Goal: Task Accomplishment & Management: Manage account settings

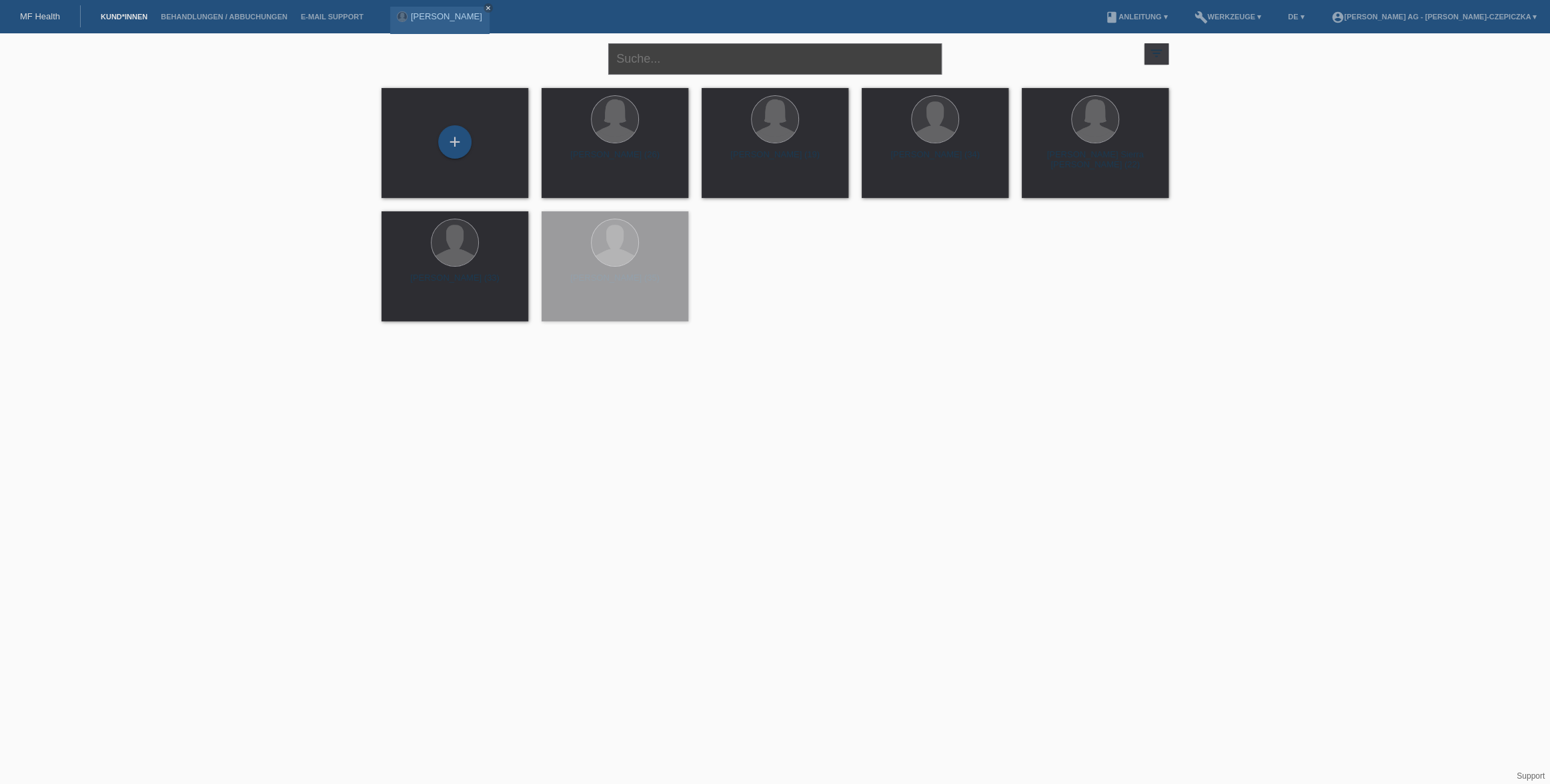
click at [697, 59] on input "text" at bounding box center [775, 58] width 333 height 31
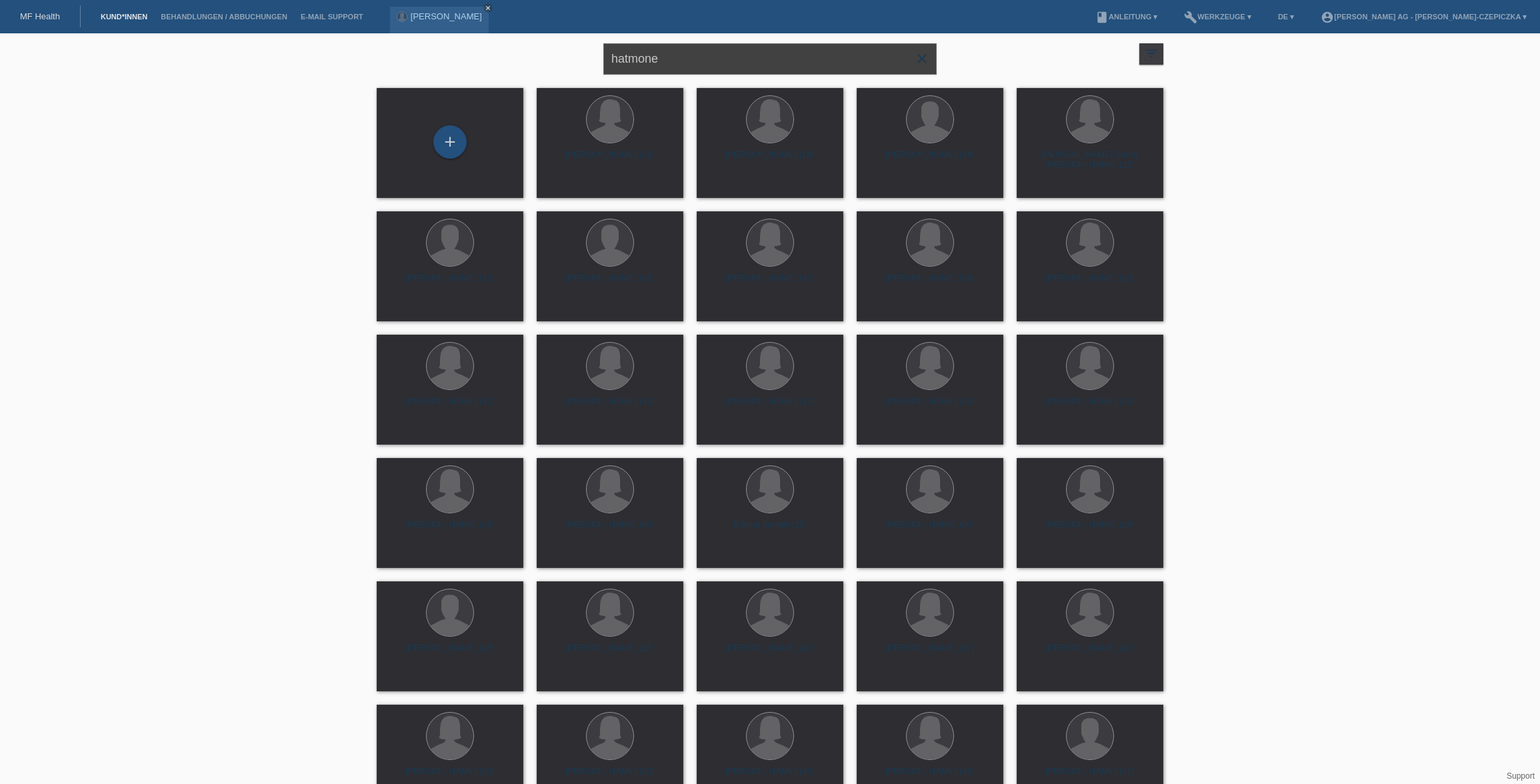
type input "hatmone"
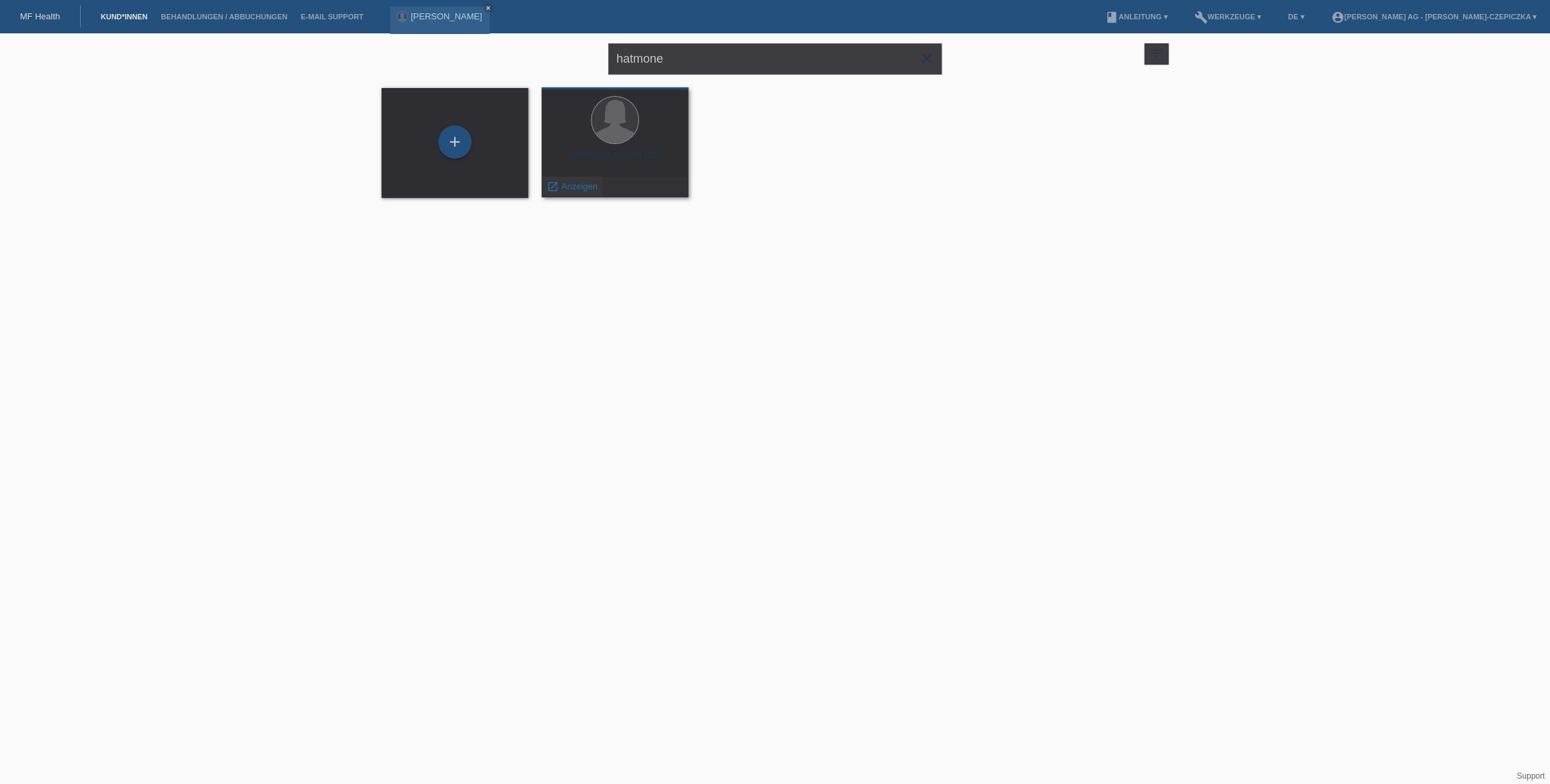
click at [578, 186] on span "Anzeigen" at bounding box center [580, 186] width 36 height 10
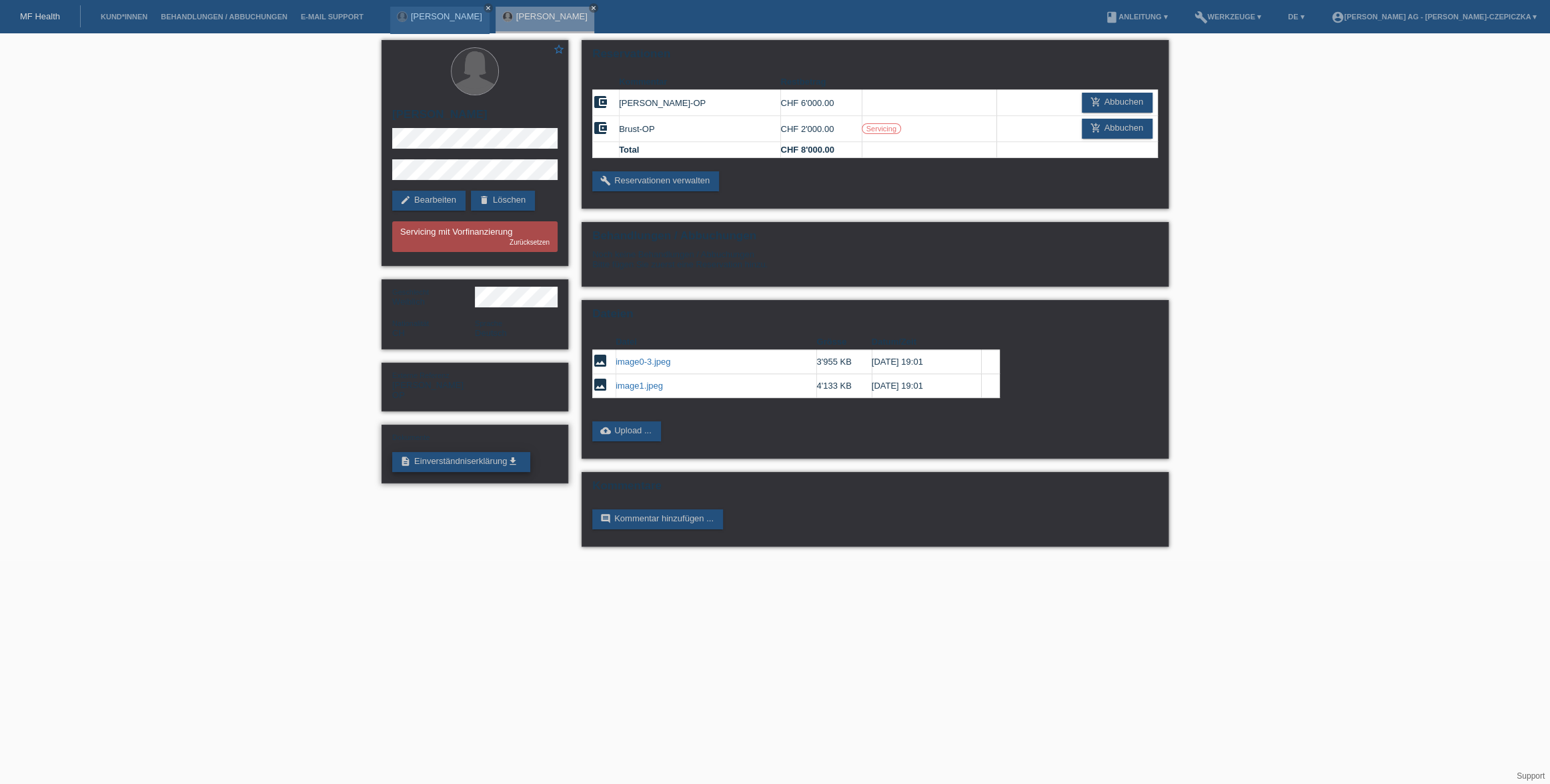
click at [512, 456] on icon "get_app" at bounding box center [512, 462] width 11 height 11
click at [590, 8] on icon "close" at bounding box center [594, 8] width 7 height 7
click at [450, 18] on link "[PERSON_NAME]" at bounding box center [447, 16] width 72 height 10
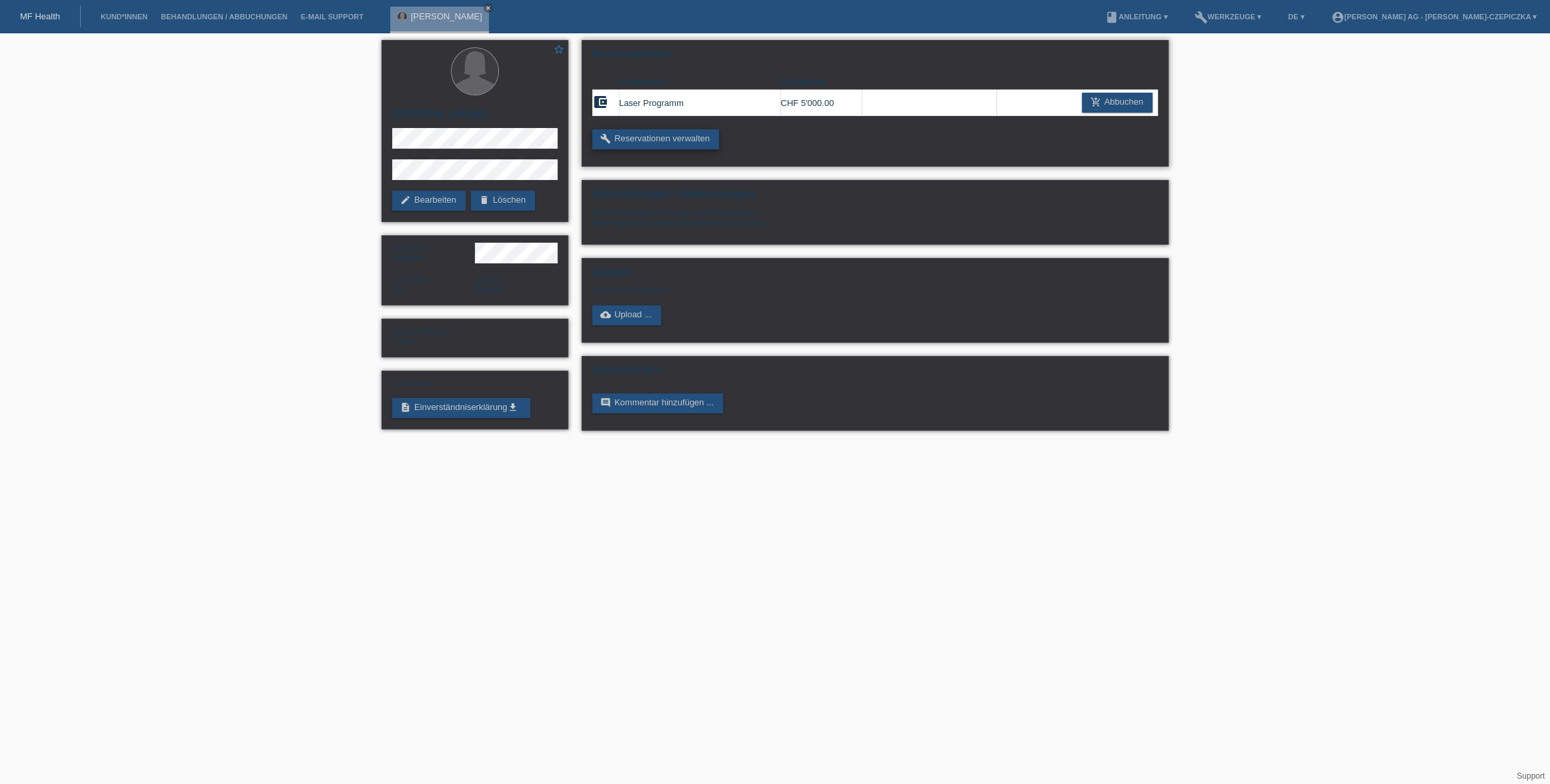
click at [645, 136] on link "build Reservationen verwalten" at bounding box center [655, 139] width 127 height 20
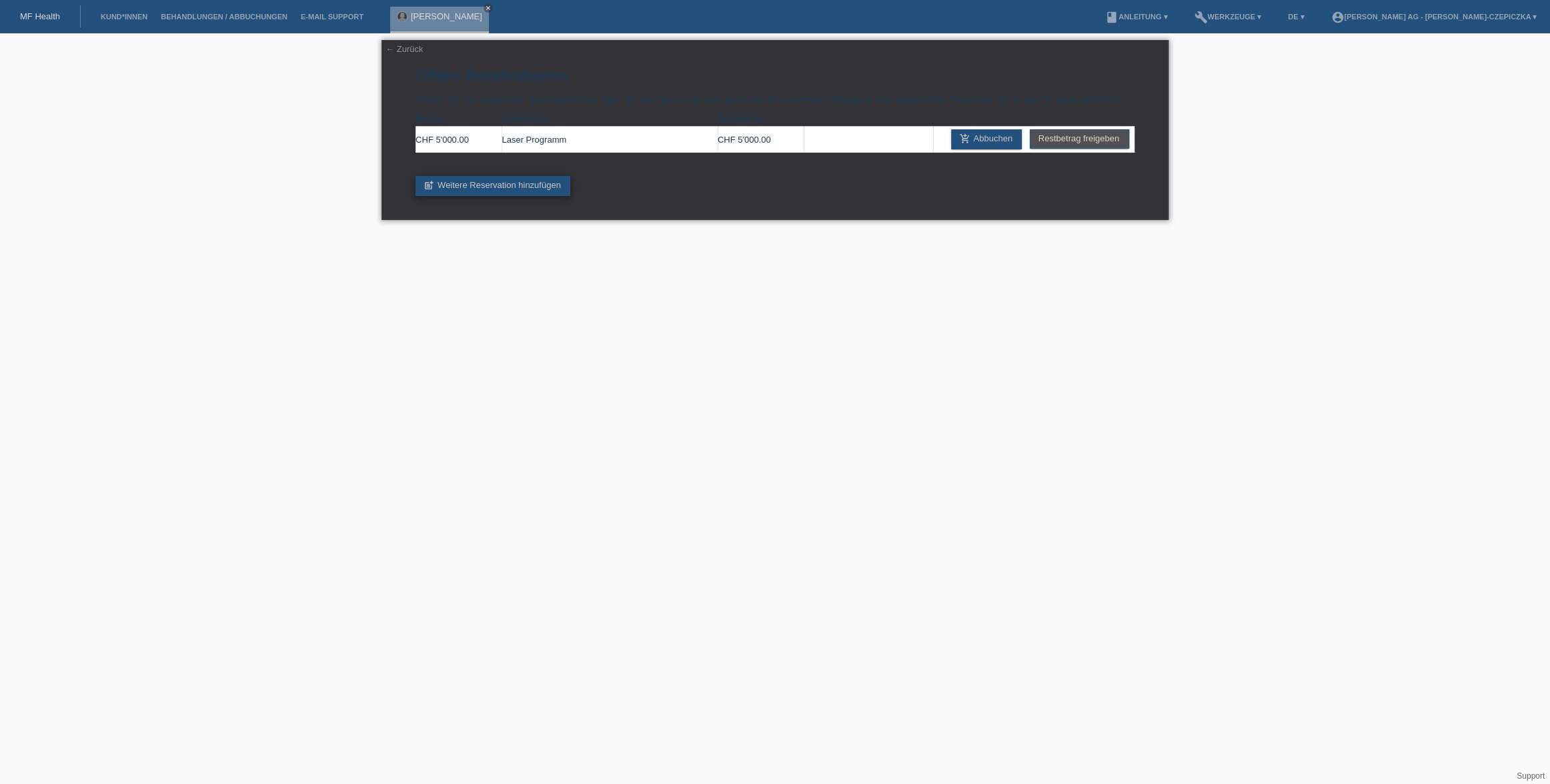
click at [550, 191] on link "post_add Weitere Reservation hinzufügen" at bounding box center [493, 186] width 155 height 20
click at [543, 192] on link "post_add Weitere Reservation hinzufügen" at bounding box center [493, 186] width 155 height 20
click at [406, 50] on link "← Zurück" at bounding box center [404, 49] width 37 height 10
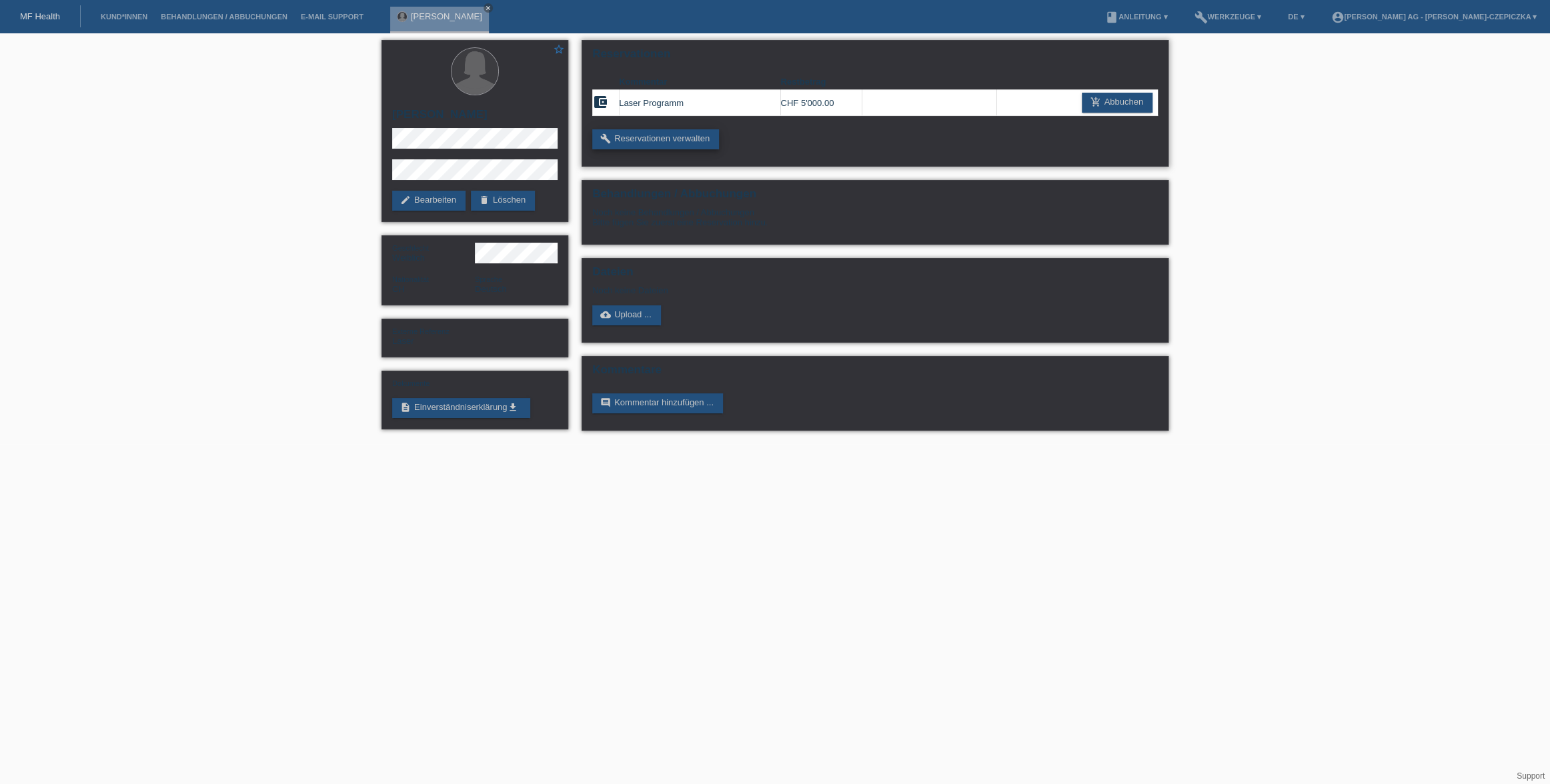
click at [650, 142] on link "build Reservationen verwalten" at bounding box center [655, 139] width 127 height 20
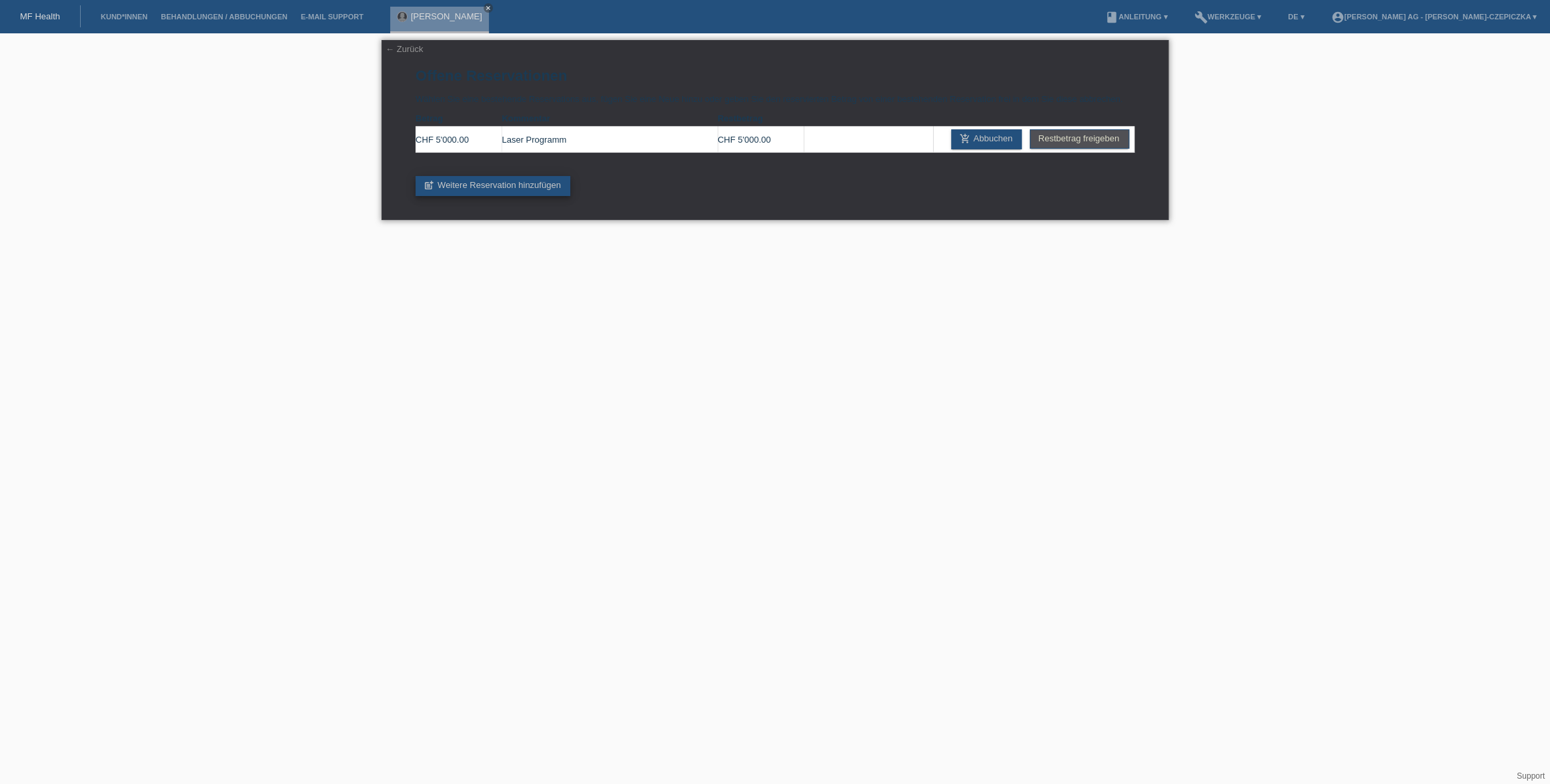
click at [489, 186] on link "post_add Weitere Reservation hinzufügen" at bounding box center [493, 186] width 155 height 20
click at [430, 190] on icon "post_add" at bounding box center [429, 185] width 11 height 11
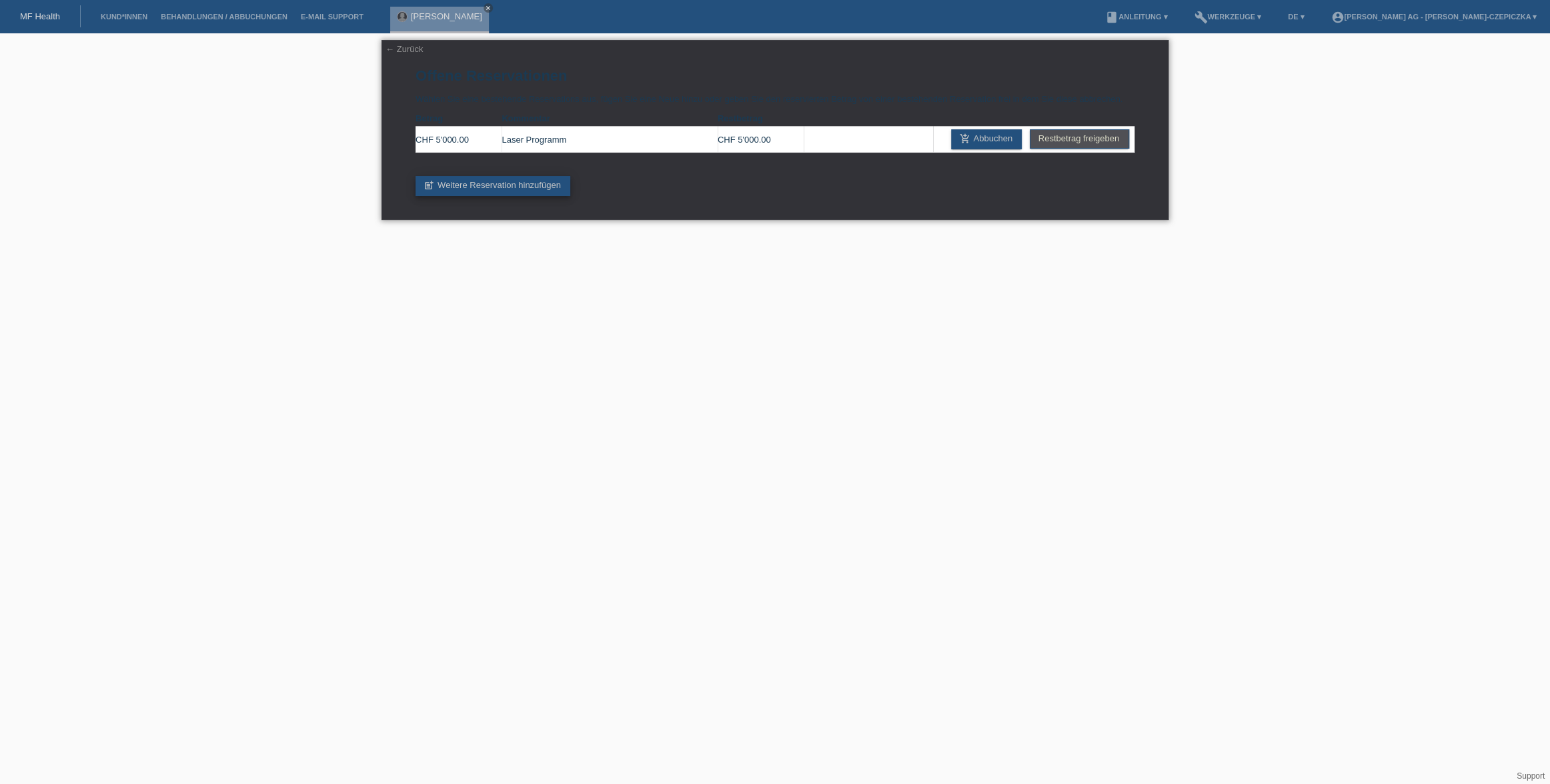
click at [430, 190] on icon "post_add" at bounding box center [429, 185] width 11 height 11
click at [1070, 147] on link "Restbetrag freigeben" at bounding box center [1079, 139] width 99 height 19
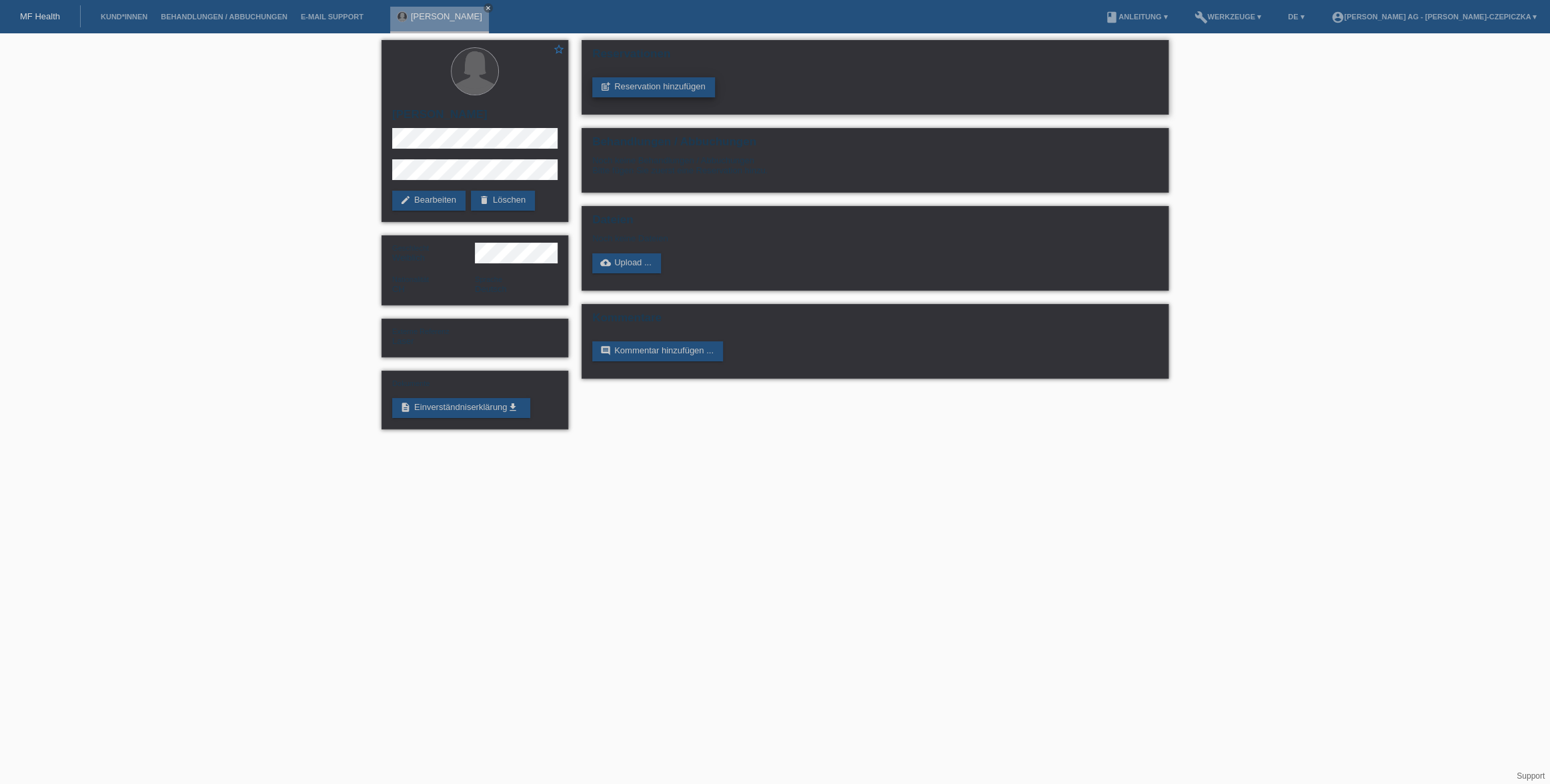
click at [632, 82] on link "post_add Reservation hinzufügen" at bounding box center [653, 87] width 122 height 20
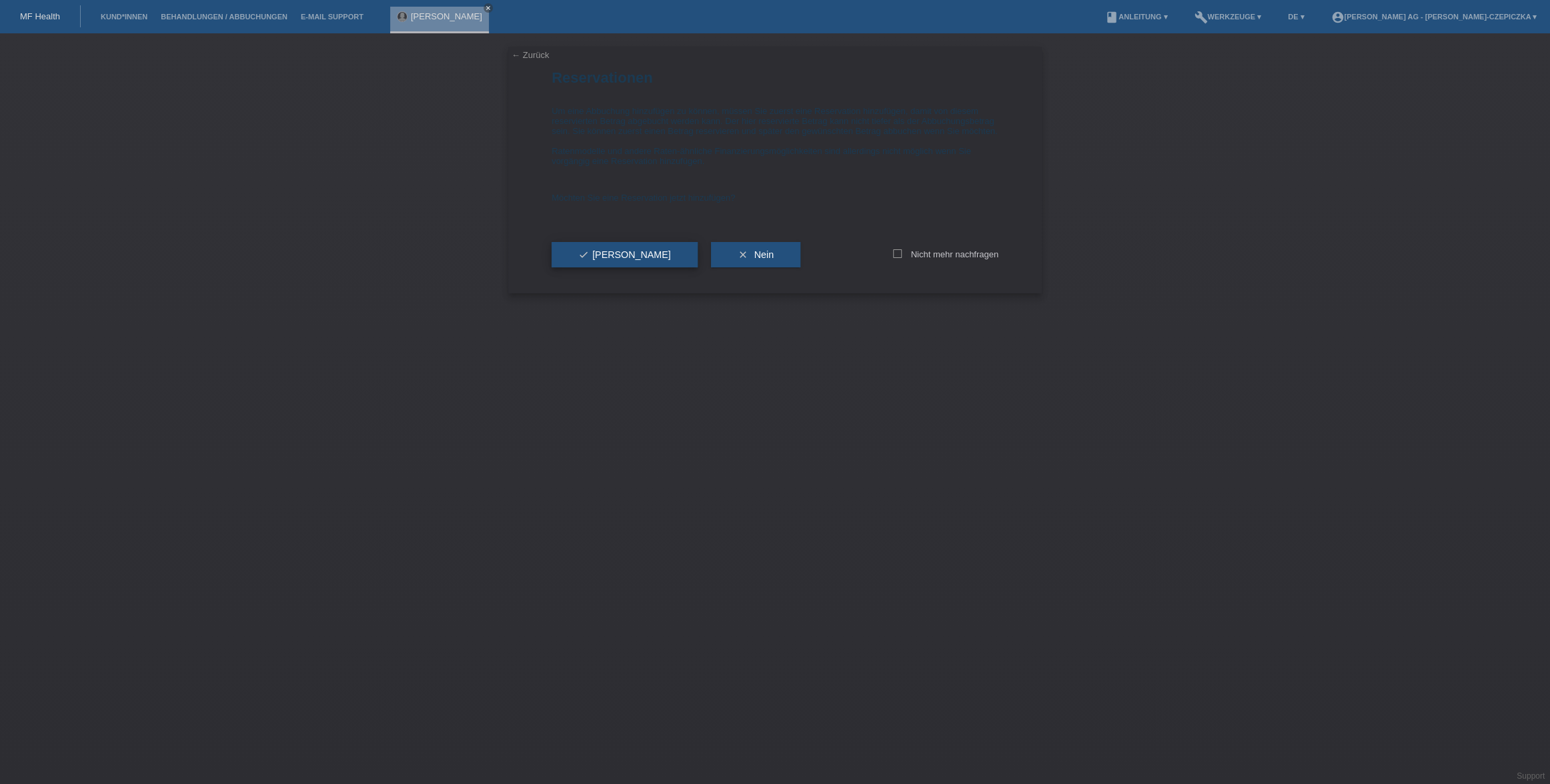
click at [605, 254] on button "check Ja" at bounding box center [624, 254] width 146 height 26
click at [603, 260] on span "check Ja" at bounding box center [624, 254] width 93 height 11
click at [487, 10] on icon "close" at bounding box center [488, 8] width 7 height 7
click at [39, 13] on link "MF Health" at bounding box center [40, 16] width 40 height 10
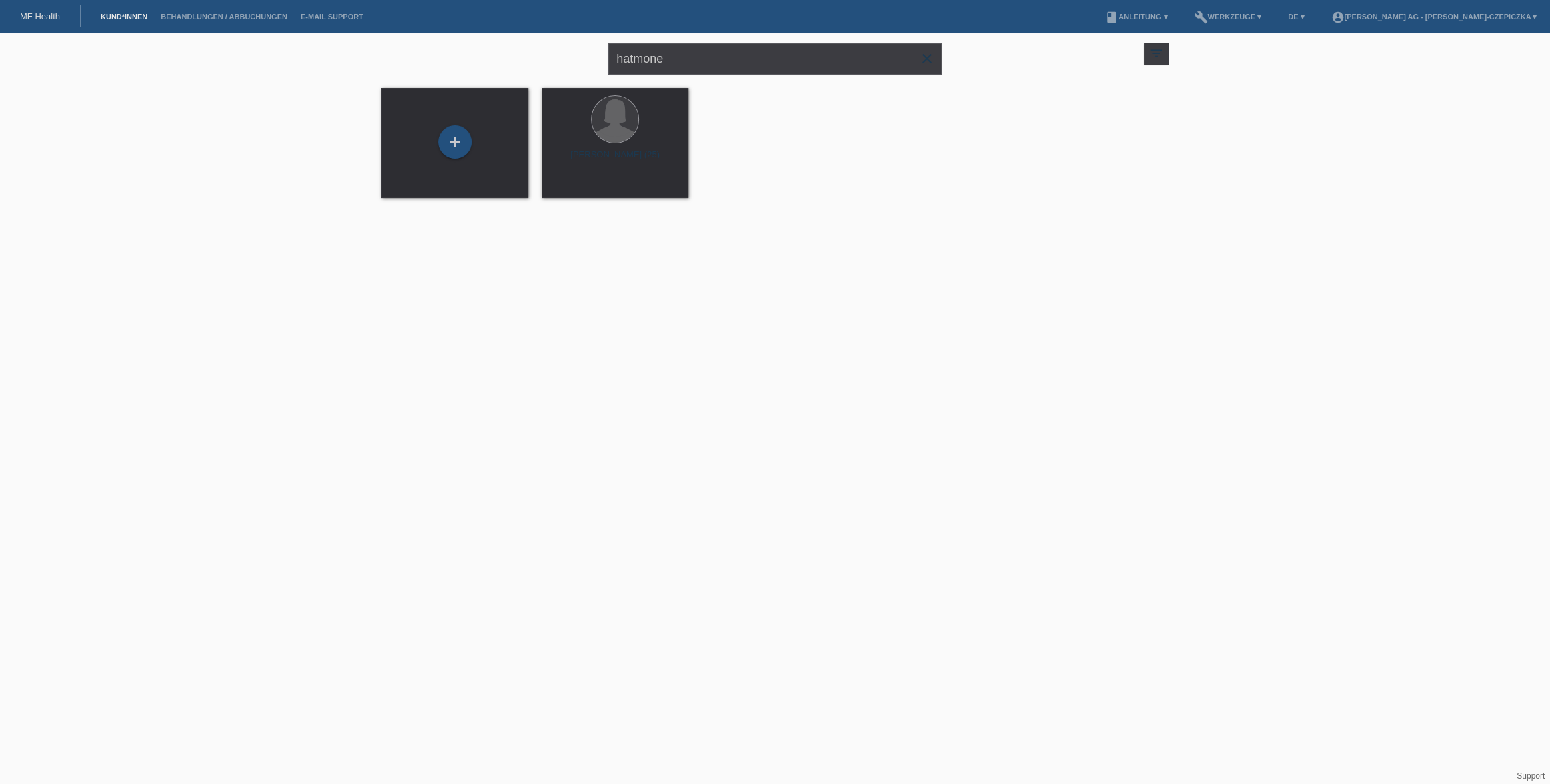
click at [931, 54] on icon "close" at bounding box center [927, 58] width 16 height 16
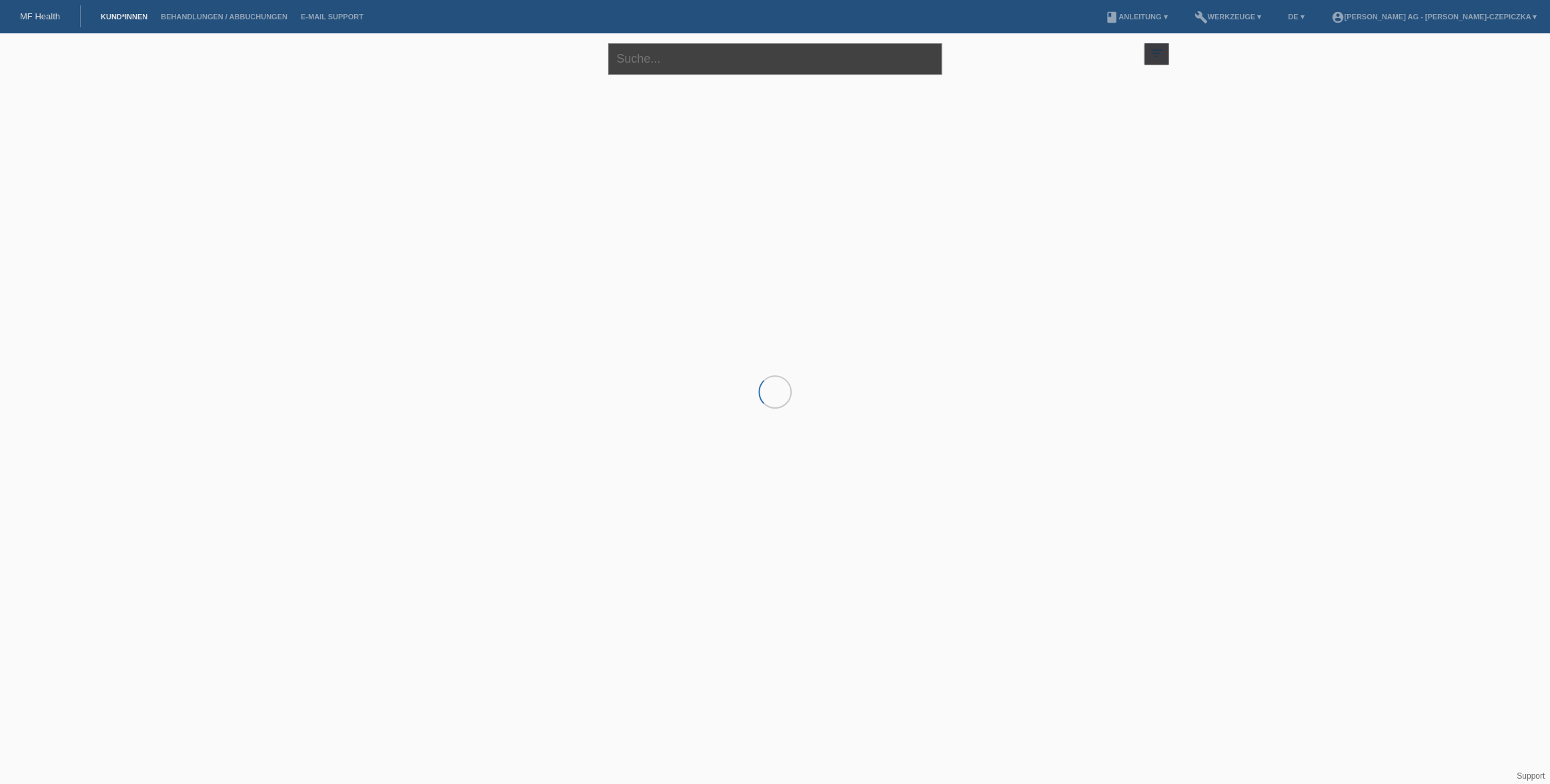
click at [821, 64] on input "text" at bounding box center [775, 58] width 333 height 31
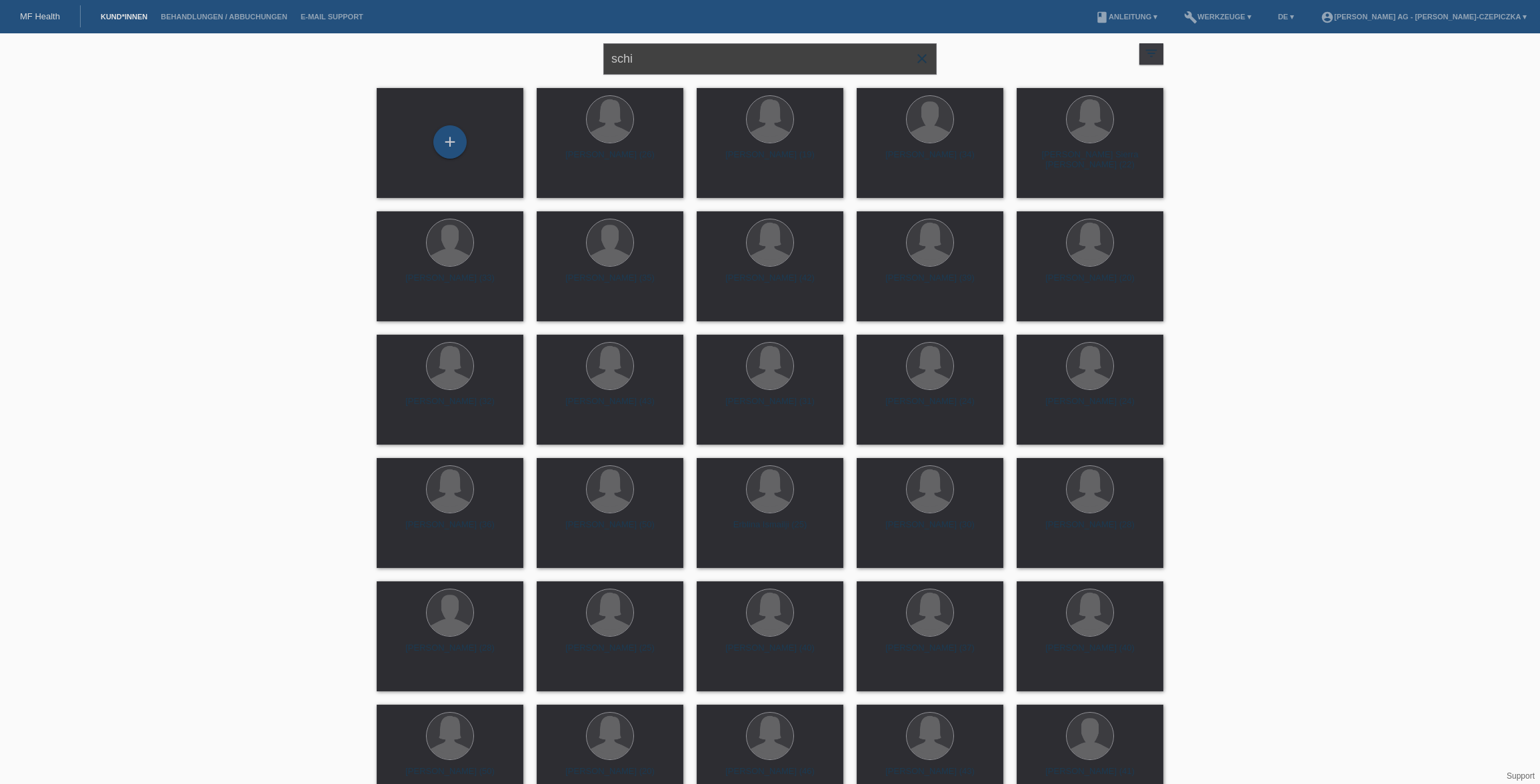
type input "schi"
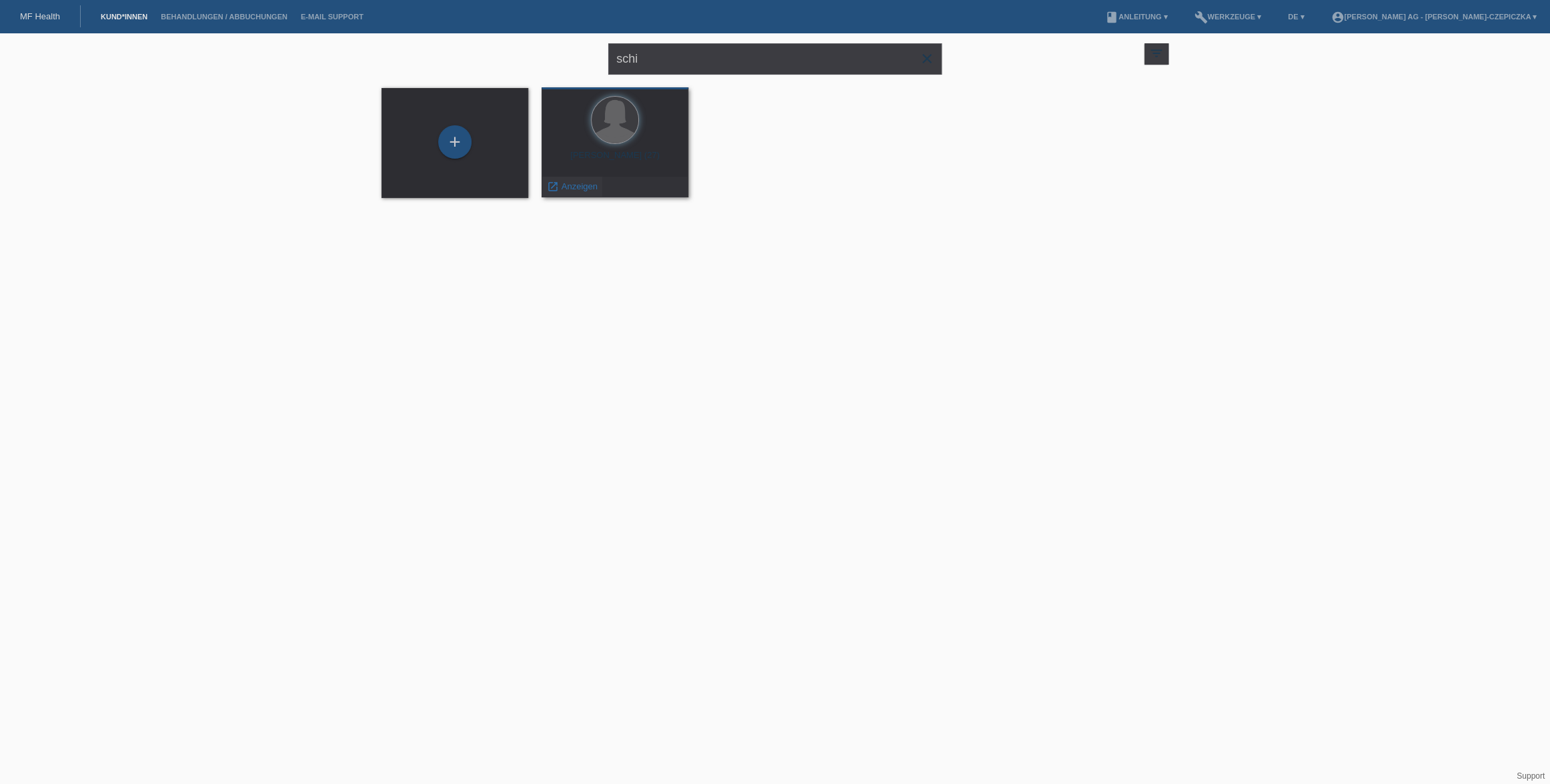
click at [569, 184] on span "Anzeigen" at bounding box center [580, 186] width 36 height 10
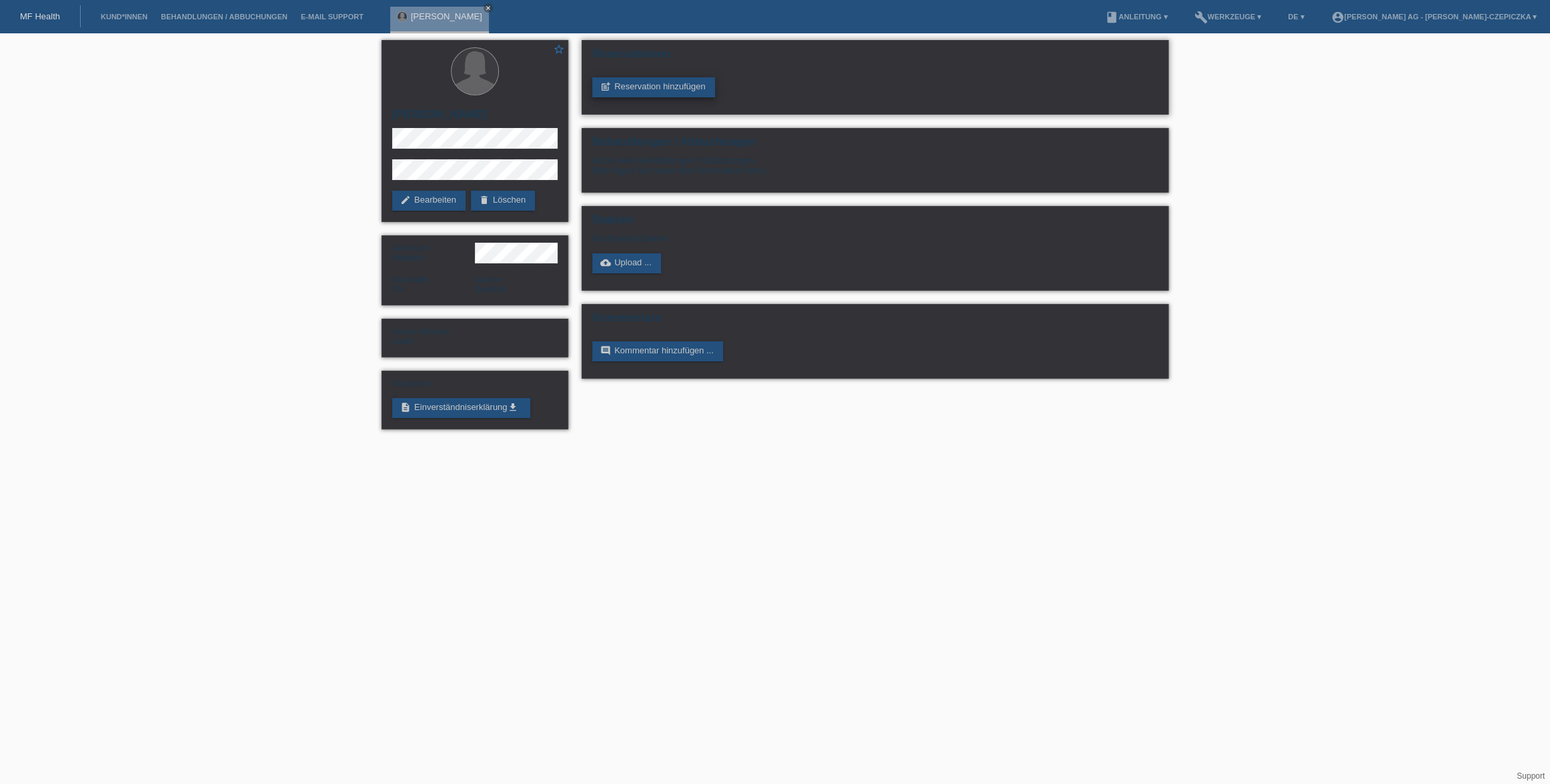
click at [648, 85] on link "post_add Reservation hinzufügen" at bounding box center [653, 87] width 122 height 20
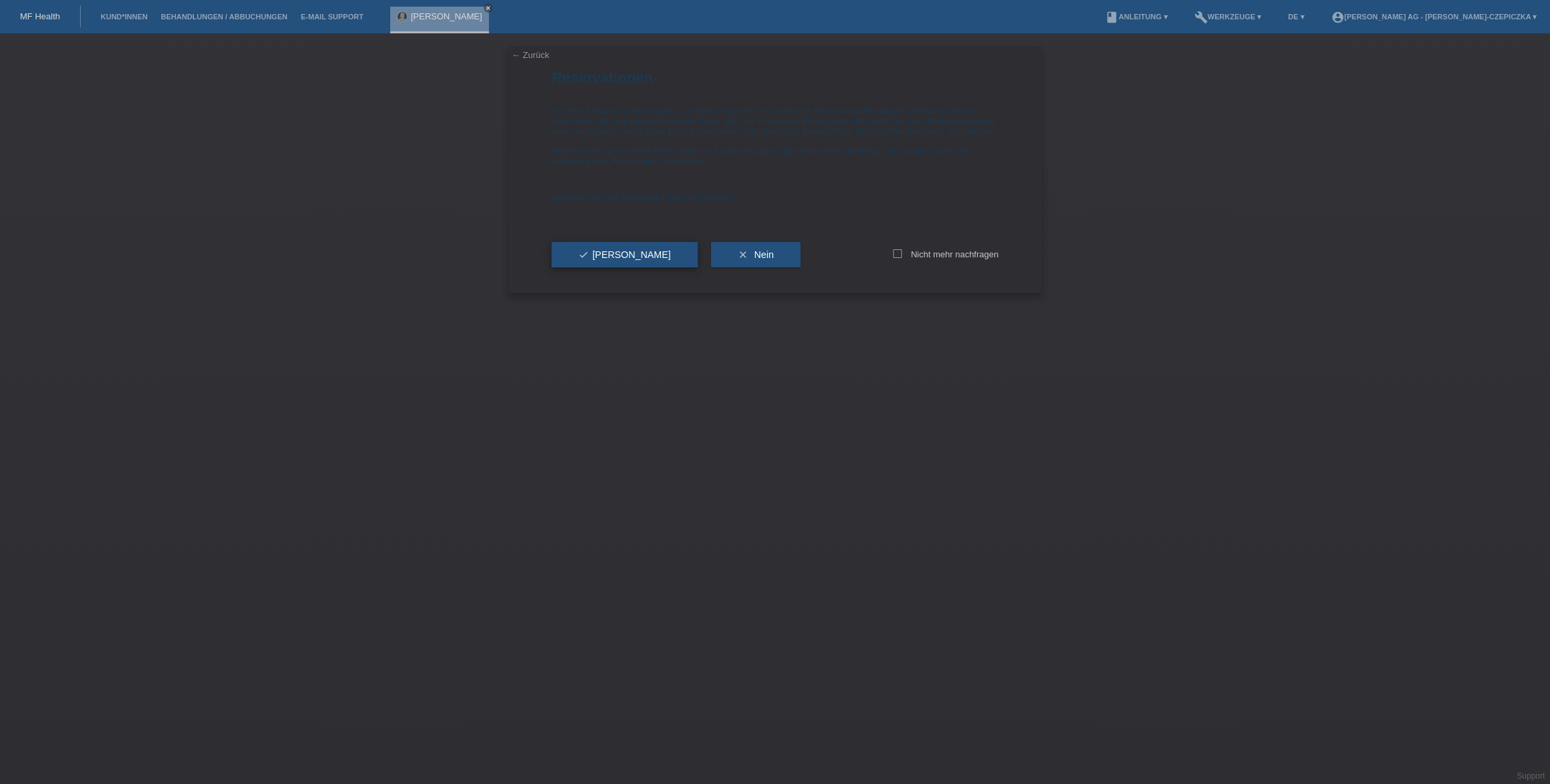
click at [608, 265] on button "check Ja" at bounding box center [624, 254] width 146 height 26
click at [702, 221] on input "text" at bounding box center [656, 218] width 210 height 17
type input "15000.00"
type input "Laser und Brust-OP"
click at [608, 326] on span "Speichern" at bounding box center [599, 325] width 43 height 11
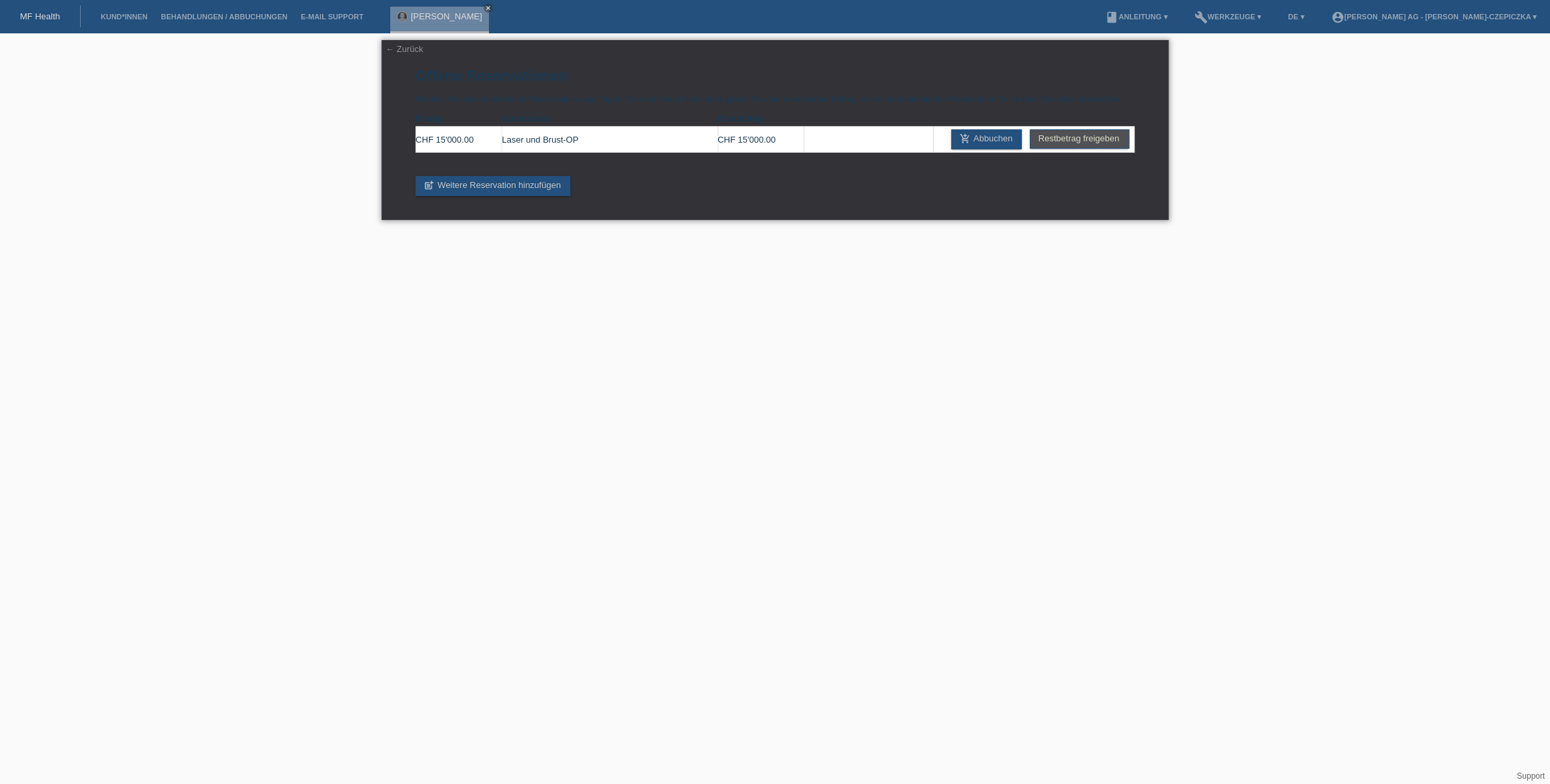
click at [410, 47] on link "← Zurück" at bounding box center [404, 49] width 37 height 10
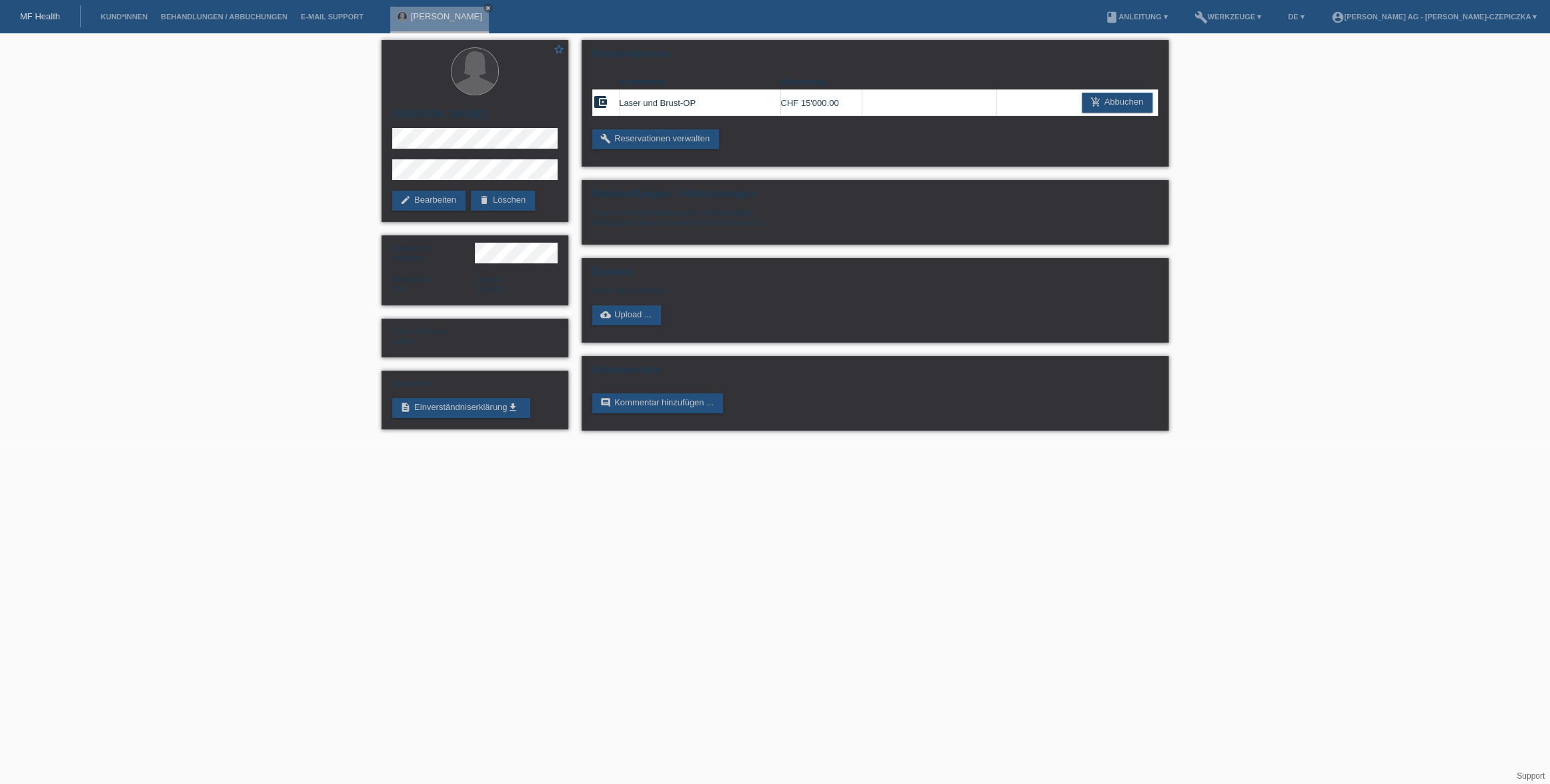
click at [123, 23] on li "Kund*innen" at bounding box center [124, 17] width 60 height 34
click at [120, 16] on link "Kund*innen" at bounding box center [124, 16] width 60 height 8
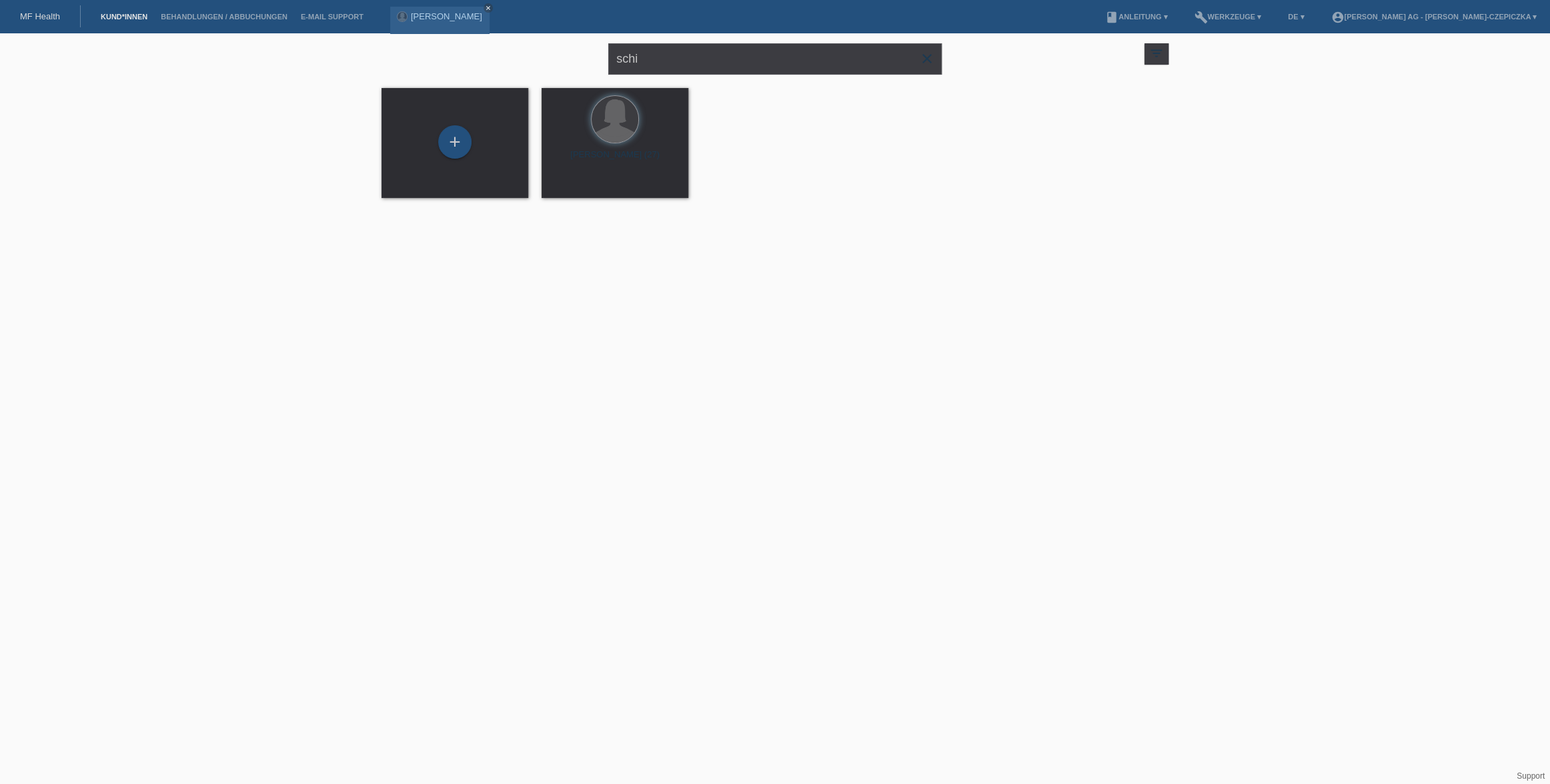
click at [925, 58] on icon "close" at bounding box center [927, 58] width 16 height 16
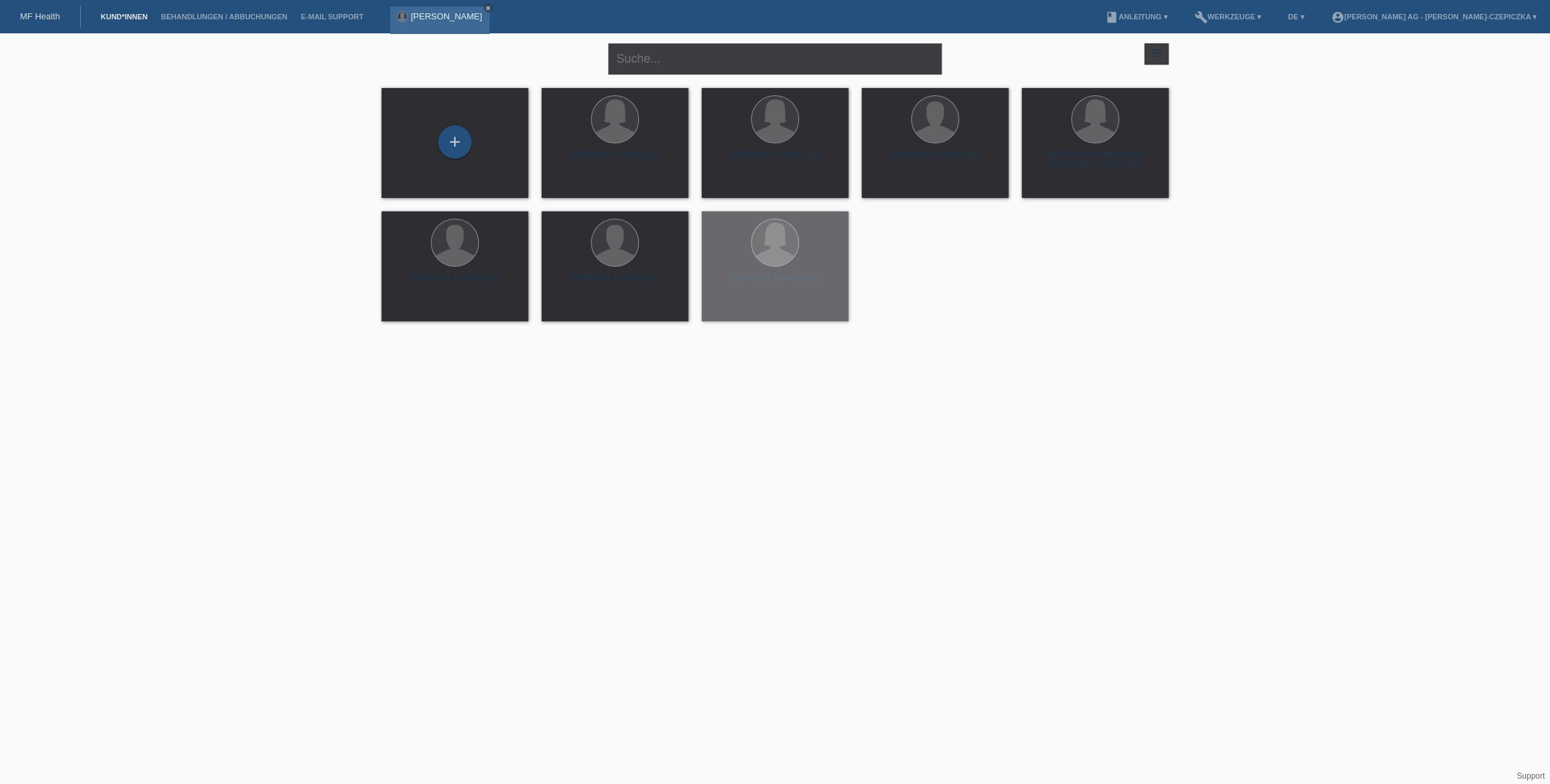
click at [492, 8] on icon "close" at bounding box center [488, 8] width 7 height 7
